Goal: Task Accomplishment & Management: Manage account settings

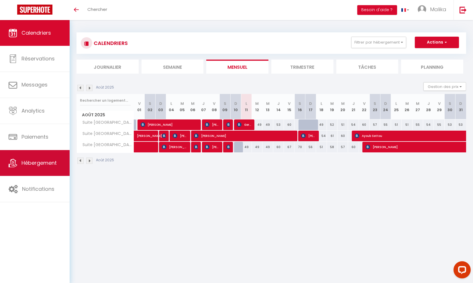
click at [37, 165] on span "Hébergement" at bounding box center [39, 162] width 35 height 7
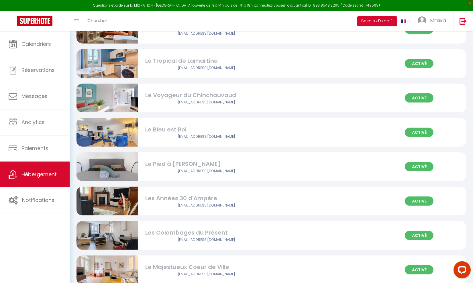
scroll to position [472, 0]
click at [149, 162] on div "Le Pied à [PERSON_NAME]" at bounding box center [206, 163] width 122 height 9
select select "3"
select select "2"
select select "1"
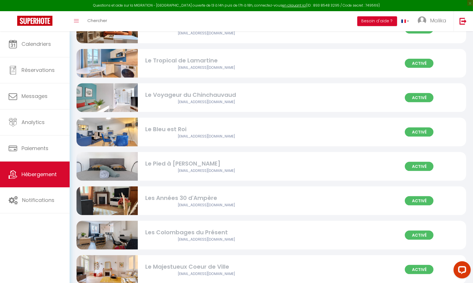
select select "1"
select select "28"
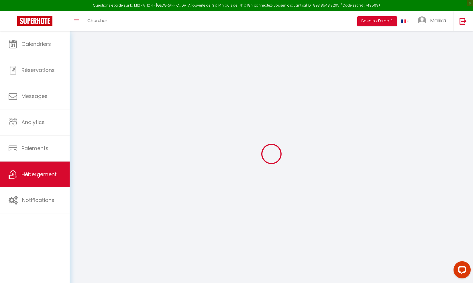
select select
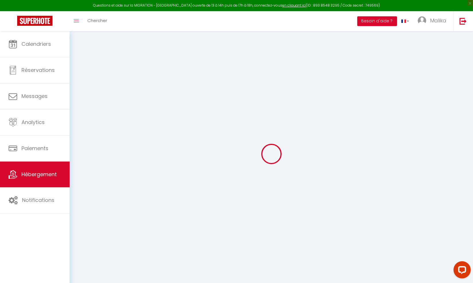
select select
checkbox input "false"
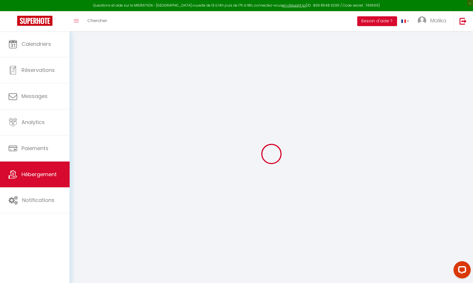
select select
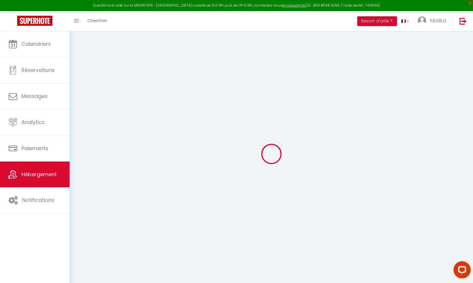
select select
checkbox input "false"
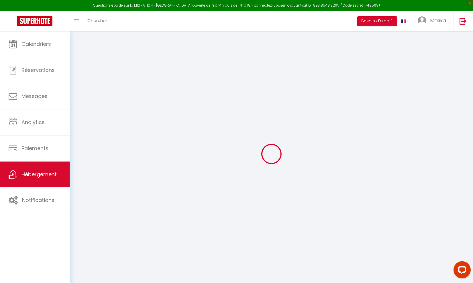
checkbox input "false"
select select
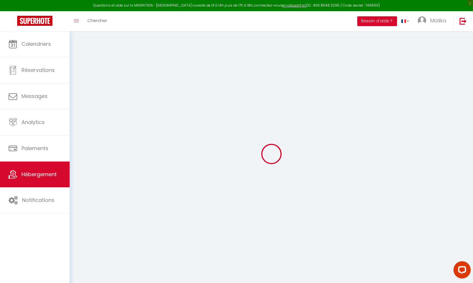
select select
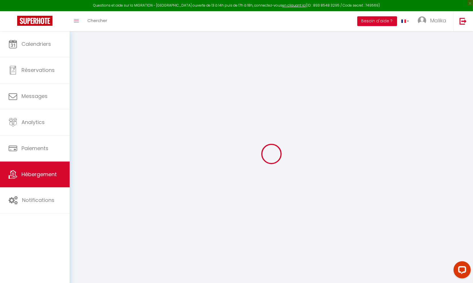
checkbox input "false"
select select
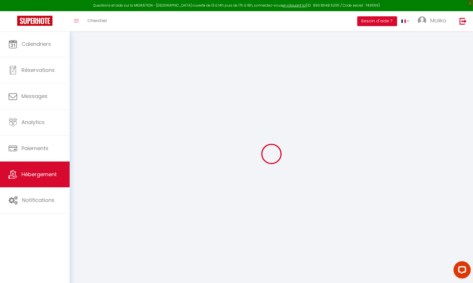
select select
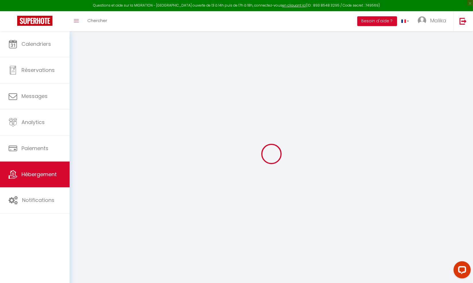
select select
checkbox input "false"
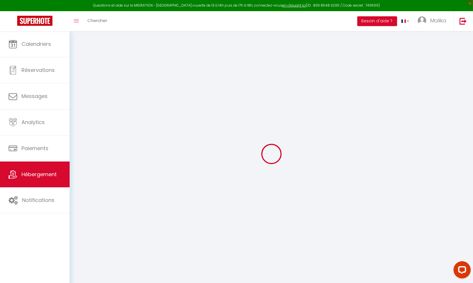
checkbox input "false"
select select
type input "Le Pied à [PERSON_NAME]"
type input "SCI"
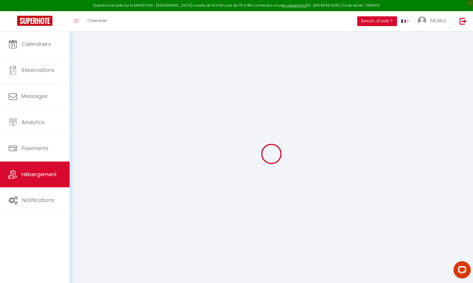
type input "LOUGRAMOUNE"
select select "2"
type input "50"
type input "25"
select select
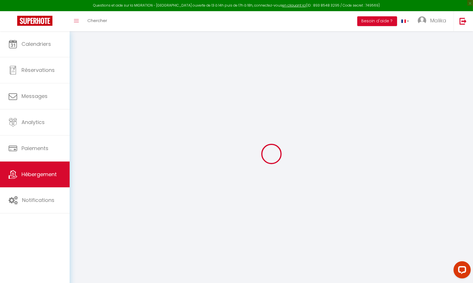
select select
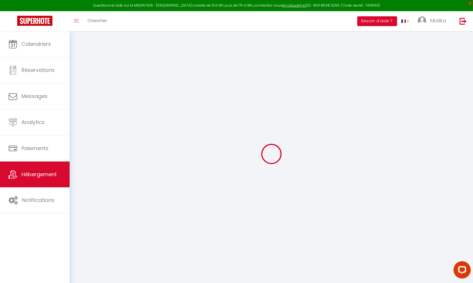
type input "[STREET_ADDRESS][PERSON_NAME]"
type input "87000"
type input "[GEOGRAPHIC_DATA]"
type input "[EMAIL_ADDRESS][DOMAIN_NAME]"
select select
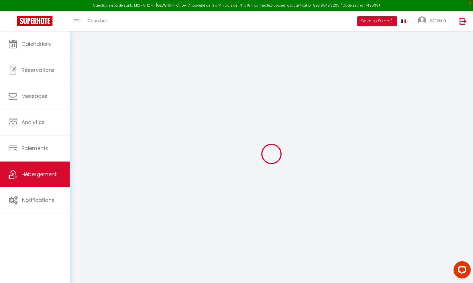
checkbox input "false"
type input "0"
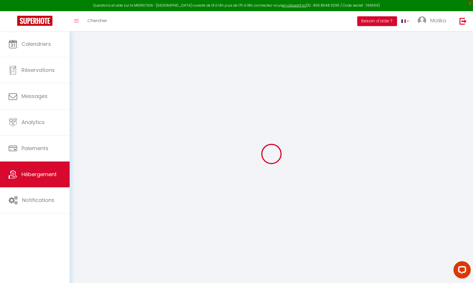
type input "0"
select select
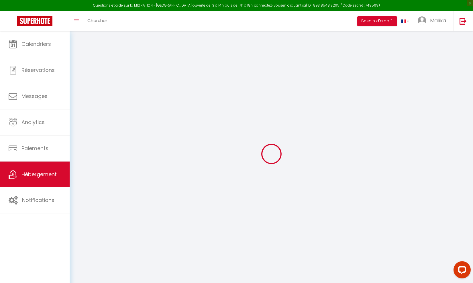
select select
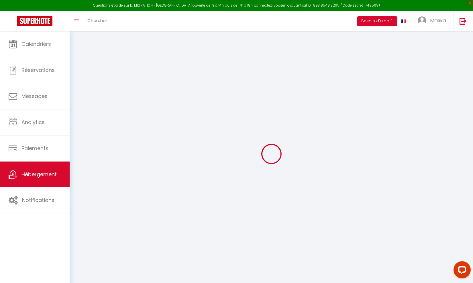
checkbox input "false"
select select
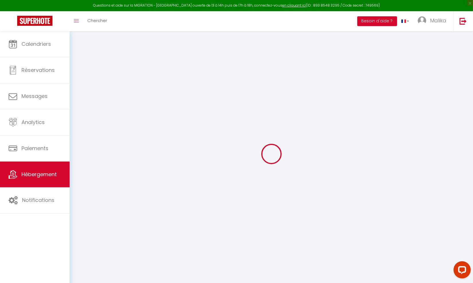
select select
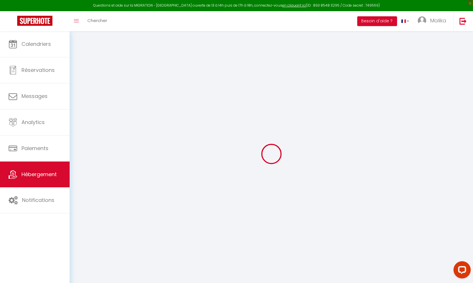
select select
checkbox input "false"
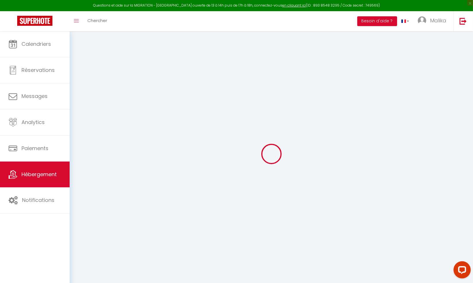
select select
checkbox input "false"
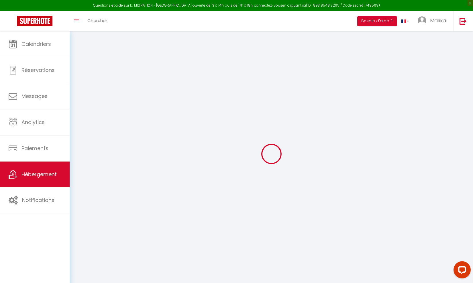
select select "16:00"
select select
select select "10:00"
select select "30"
select select "120"
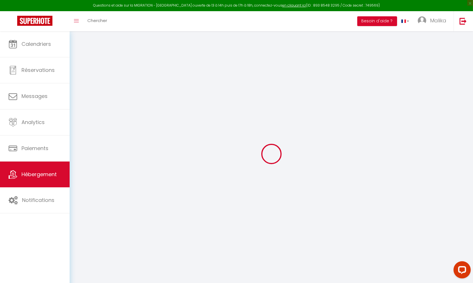
select select "21:00"
select select
checkbox input "false"
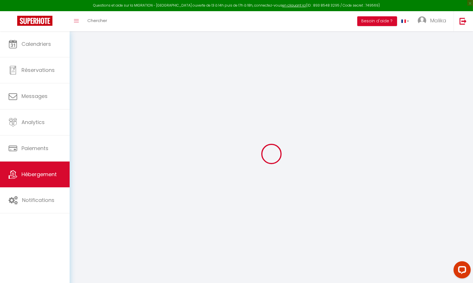
checkbox input "false"
select select
checkbox input "false"
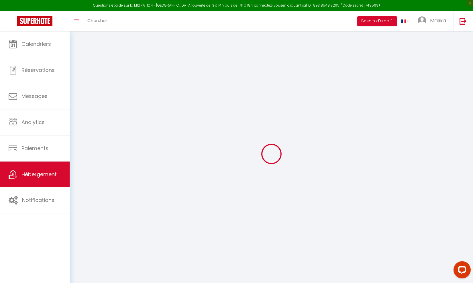
checkbox input "false"
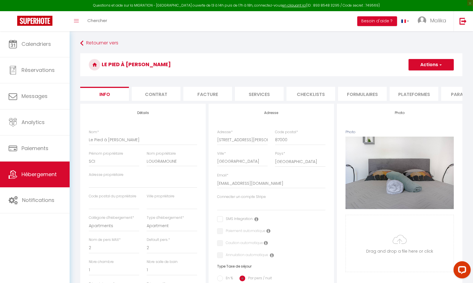
select select
checkbox input "false"
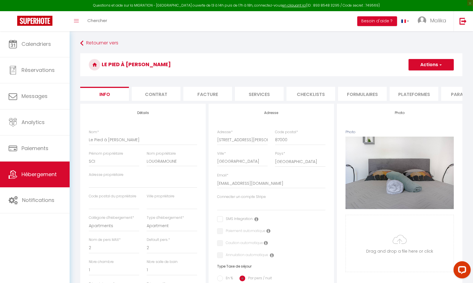
checkbox input "false"
